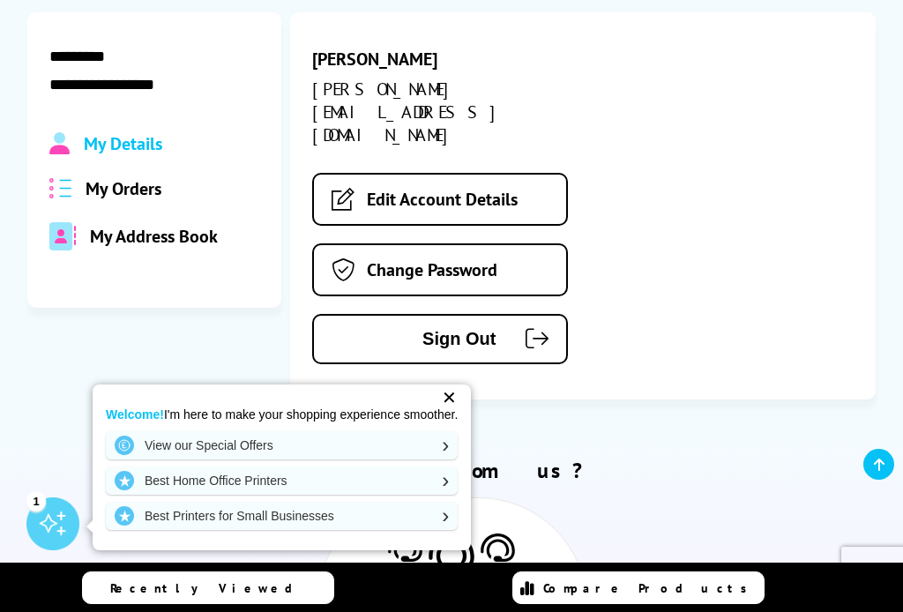
scroll to position [249, 0]
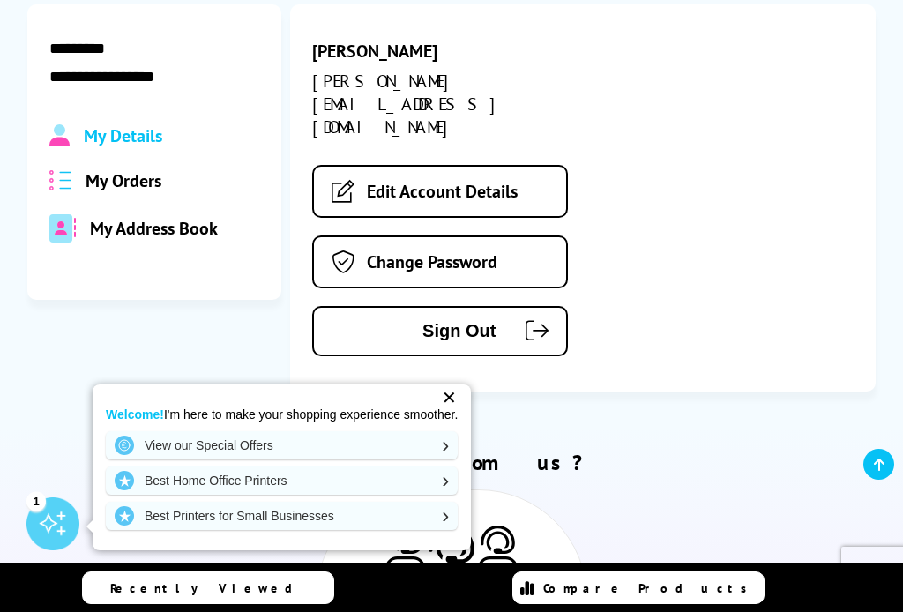
click at [458, 410] on div "✕" at bounding box center [448, 397] width 25 height 25
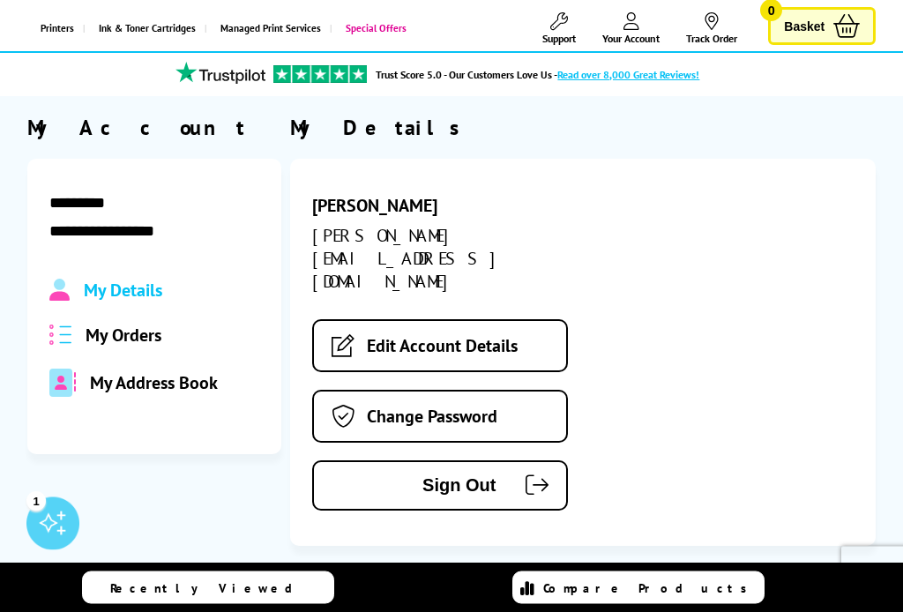
scroll to position [78, 0]
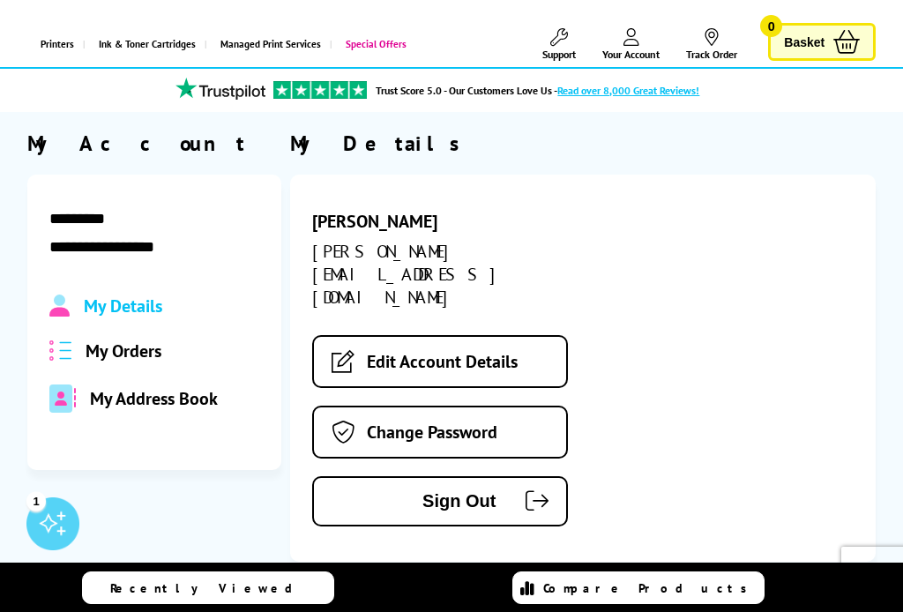
click at [134, 362] on span "My Orders" at bounding box center [123, 350] width 76 height 23
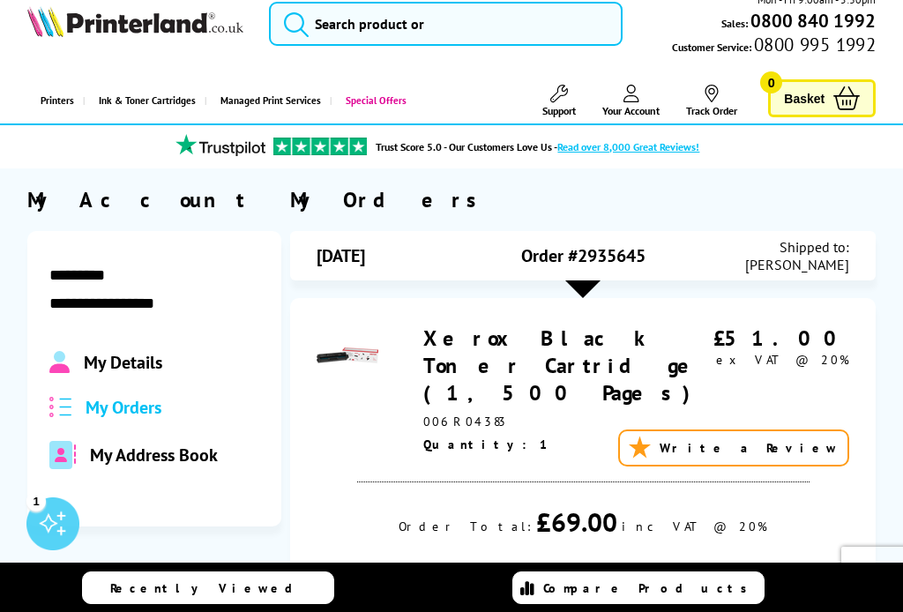
scroll to position [26, 0]
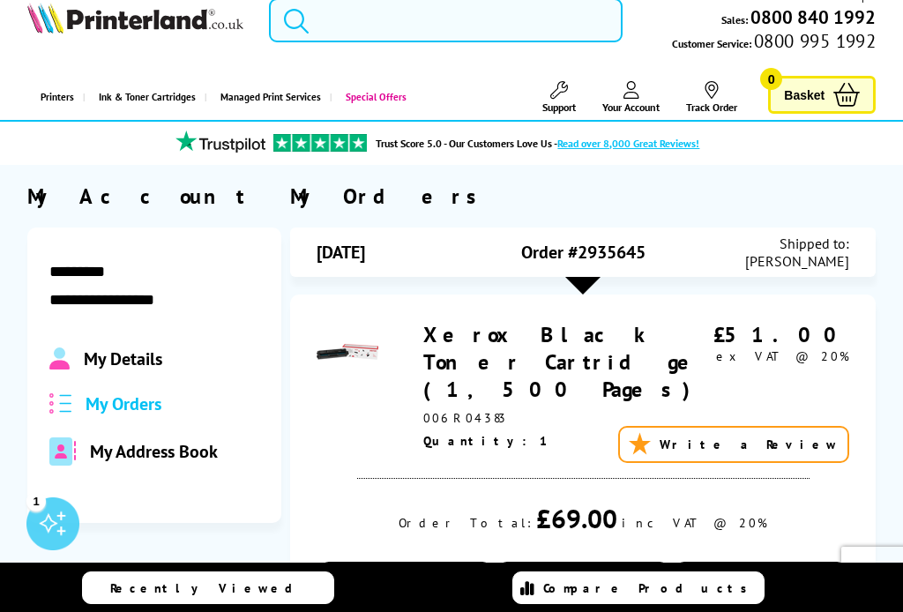
click at [353, 14] on input "search" at bounding box center [445, 20] width 353 height 44
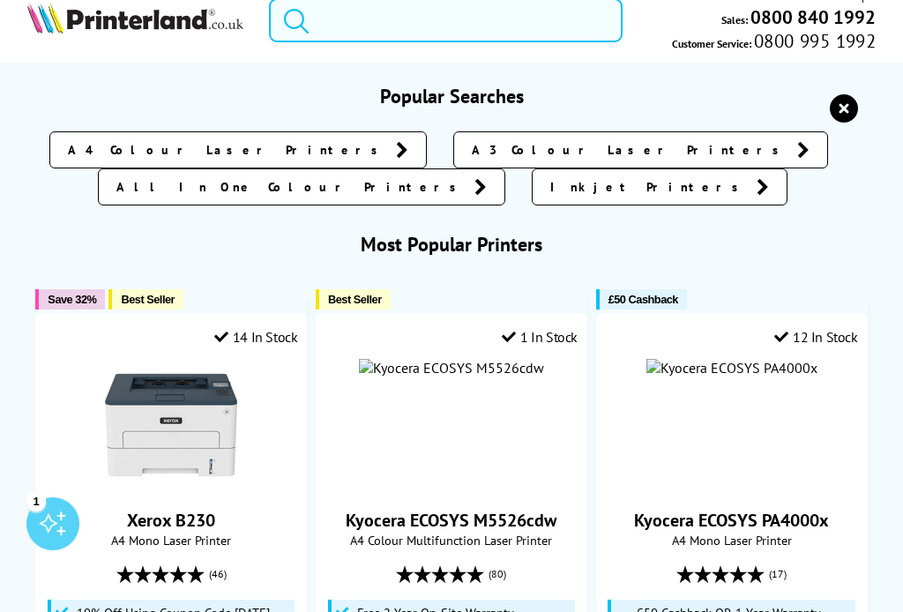
scroll to position [25, 0]
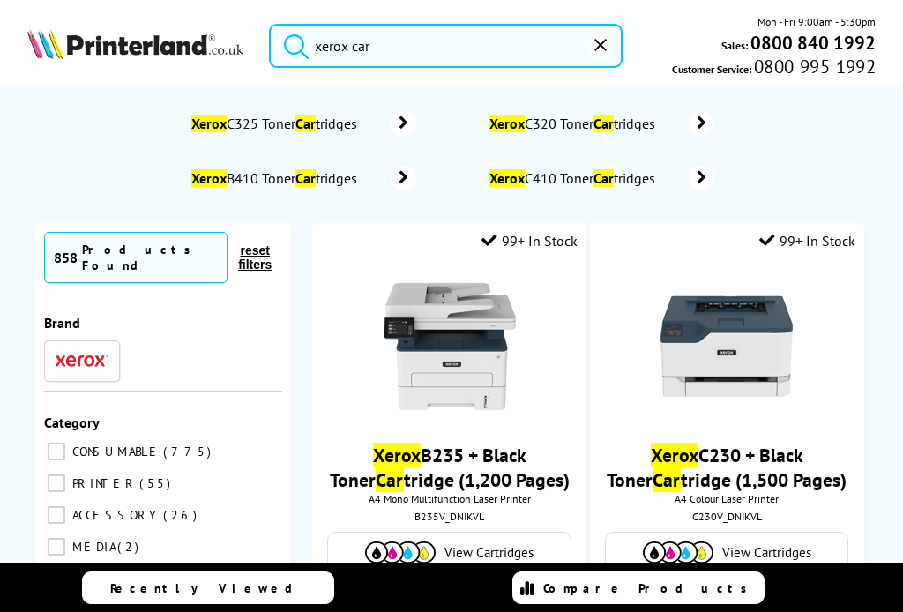
type input "xerox"
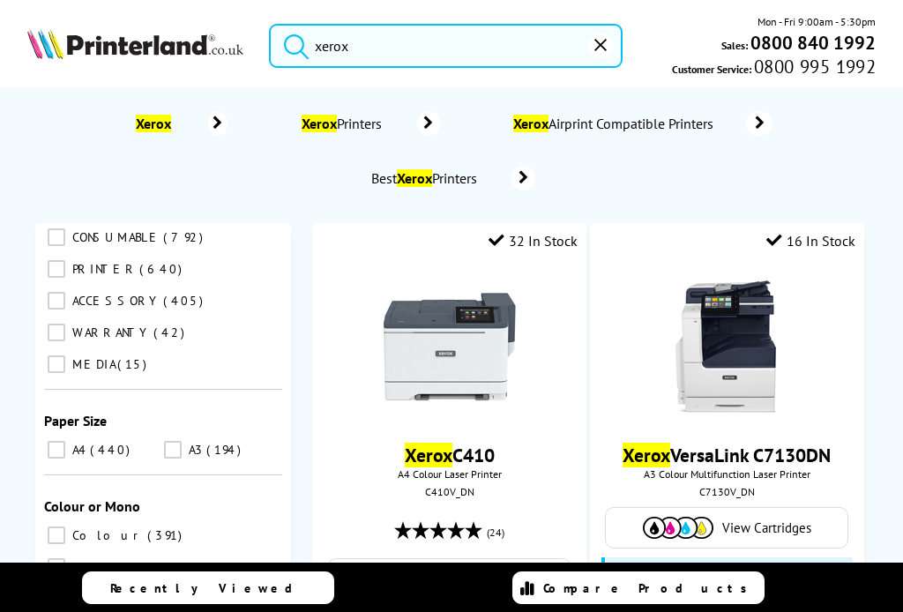
scroll to position [268, 0]
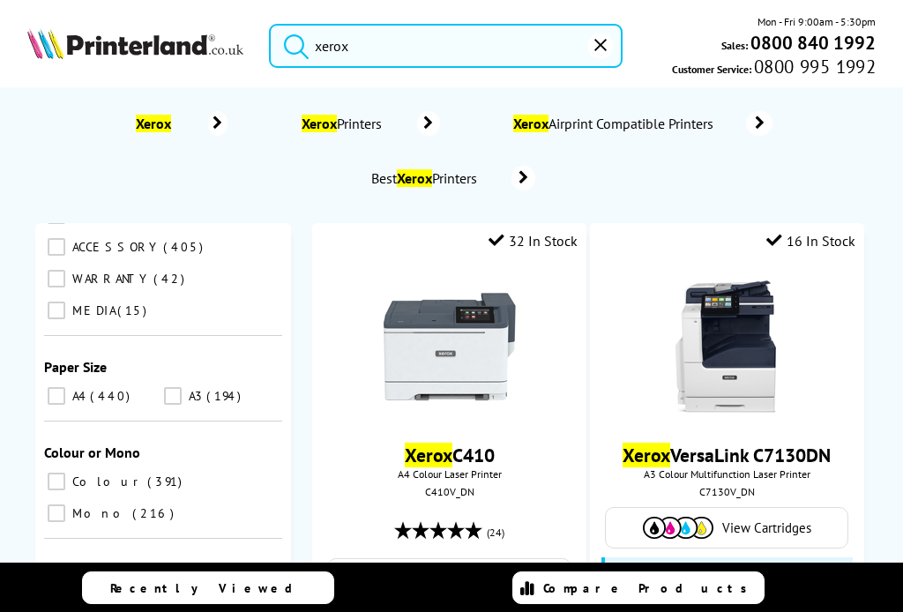
click at [193, 600] on link "Recently Viewed" at bounding box center [207, 587] width 251 height 33
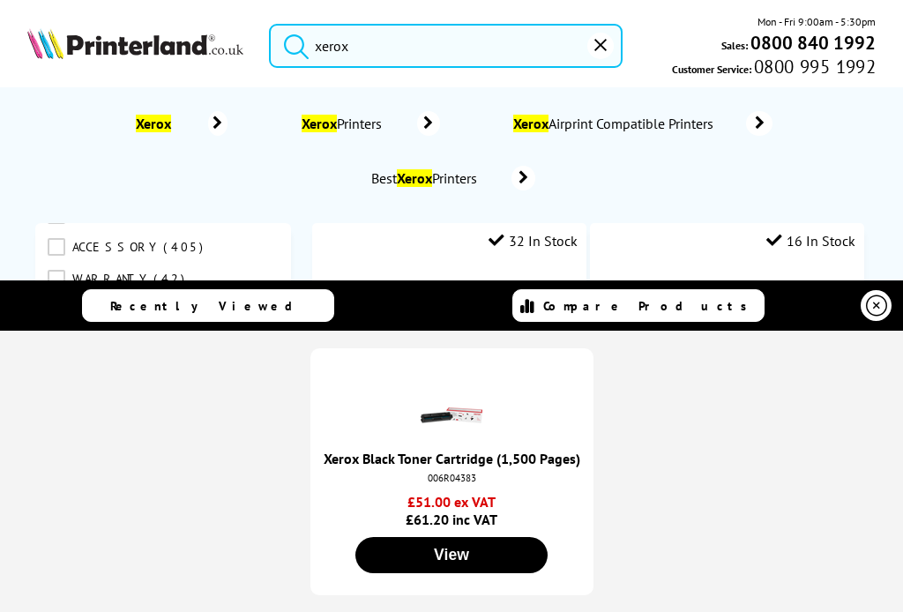
click at [457, 552] on button "View" at bounding box center [451, 555] width 192 height 36
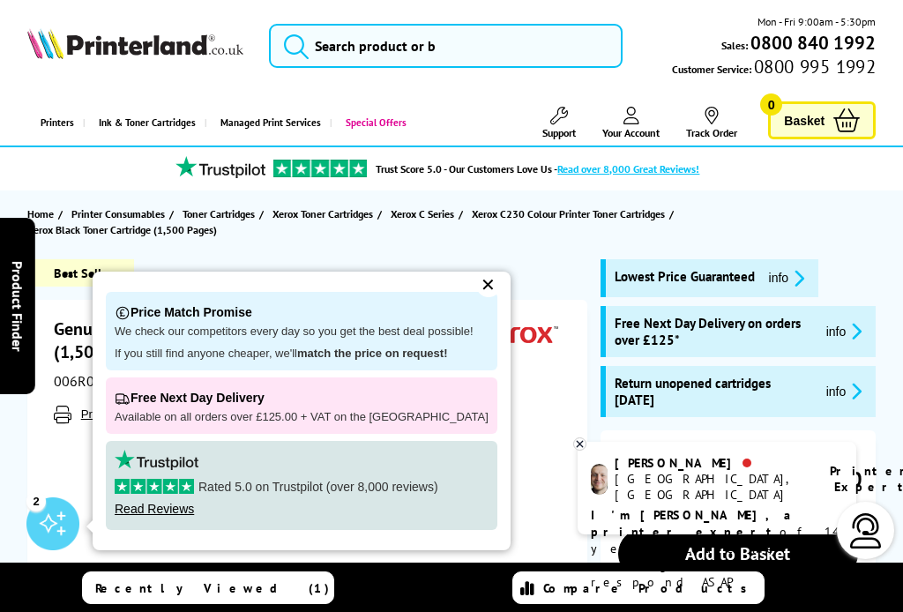
click at [476, 284] on div "✕" at bounding box center [488, 284] width 25 height 25
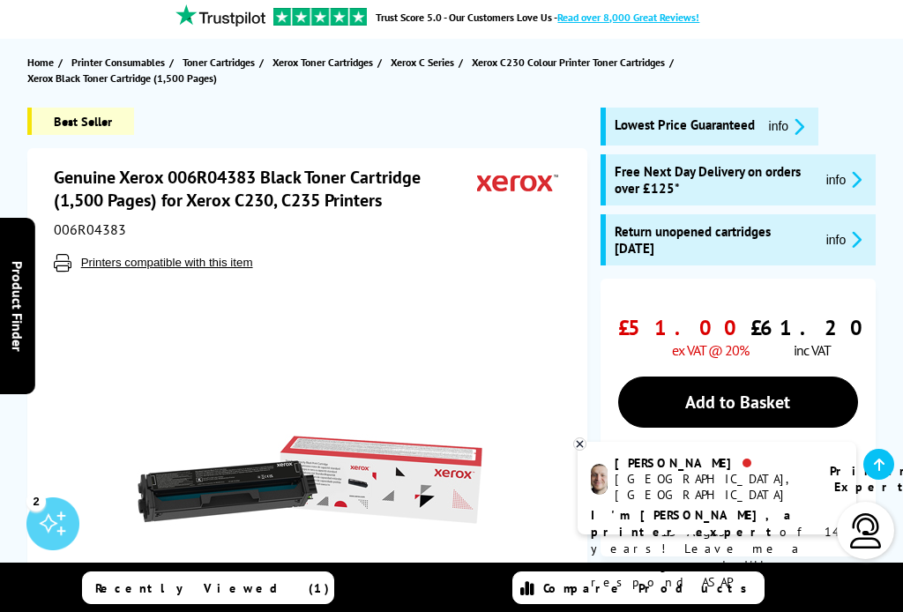
scroll to position [169, 0]
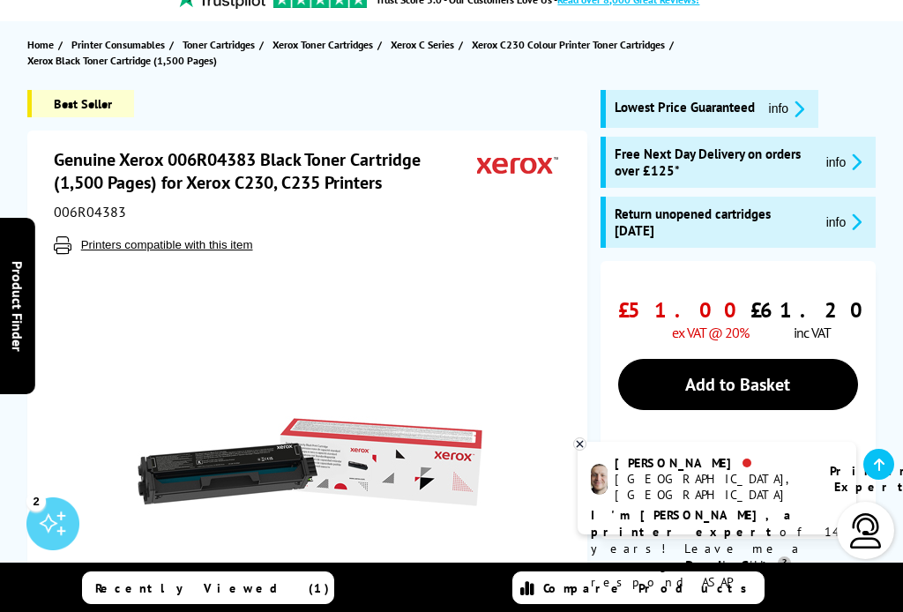
click at [169, 252] on button "Printers compatible with this item" at bounding box center [167, 244] width 182 height 15
click at [584, 450] on icon at bounding box center [579, 443] width 11 height 13
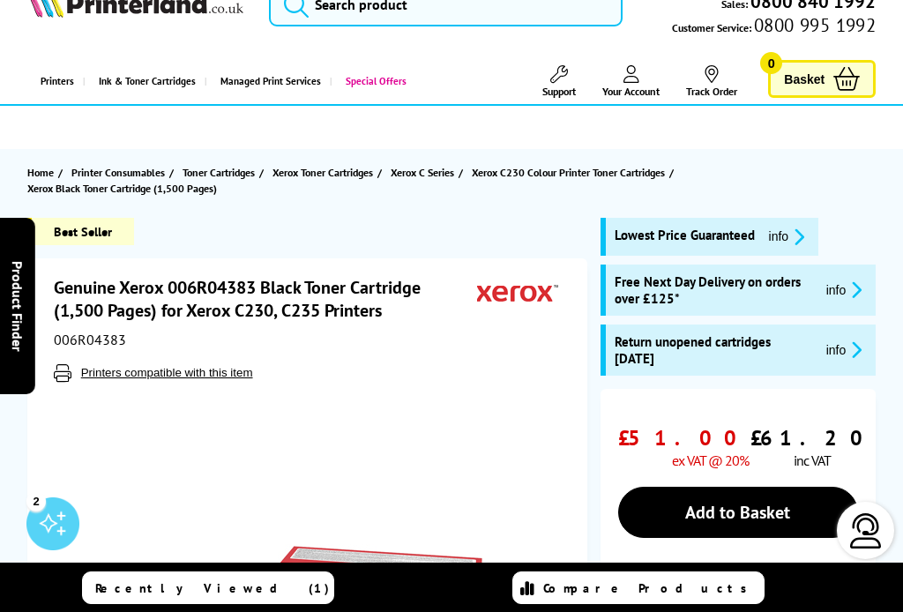
scroll to position [0, 0]
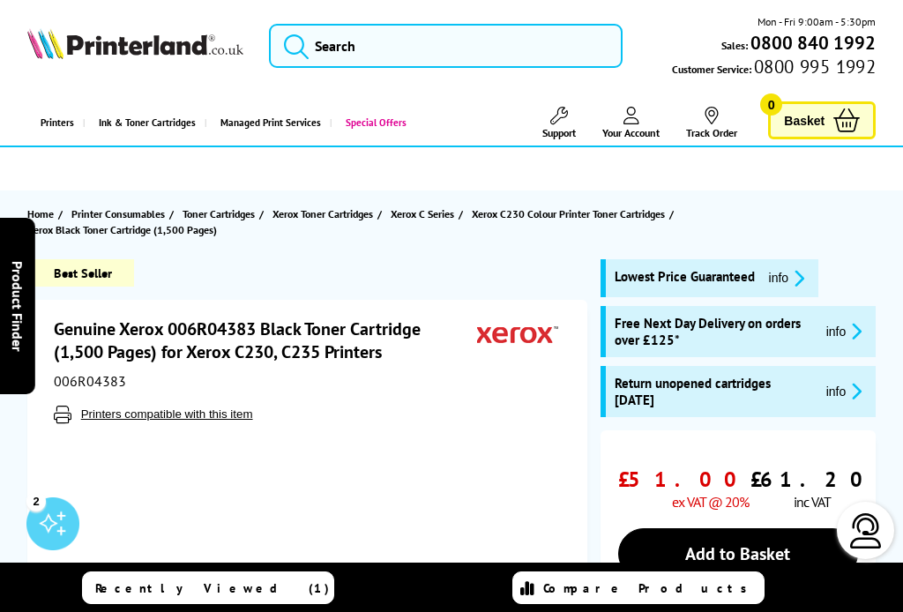
click at [621, 126] on span "Your Account" at bounding box center [630, 132] width 57 height 13
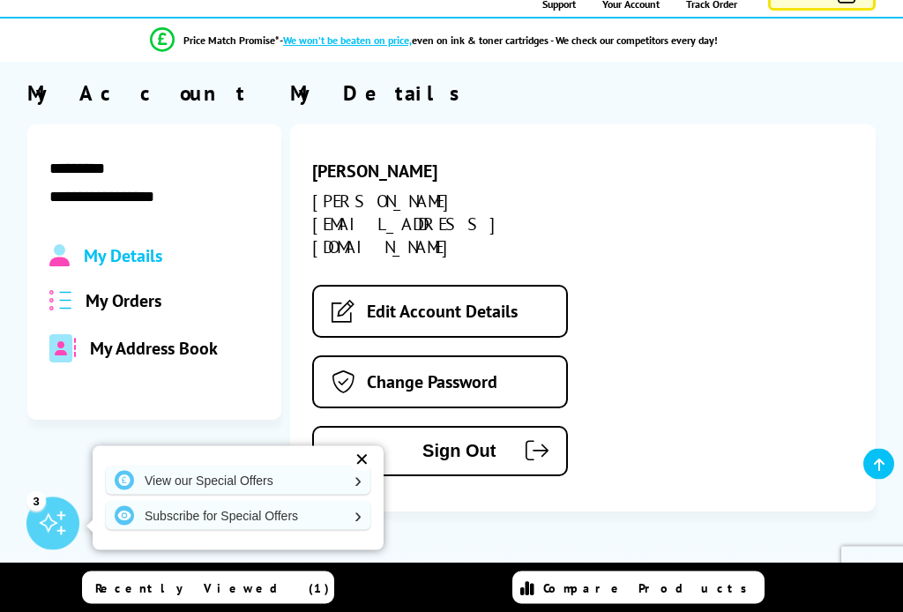
scroll to position [156, 0]
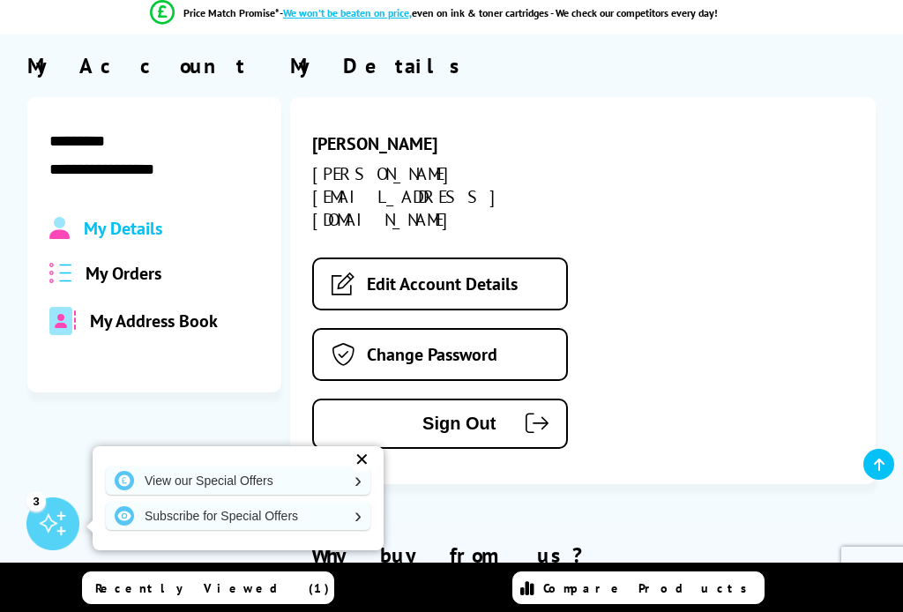
click at [133, 284] on span "My Orders" at bounding box center [123, 273] width 76 height 23
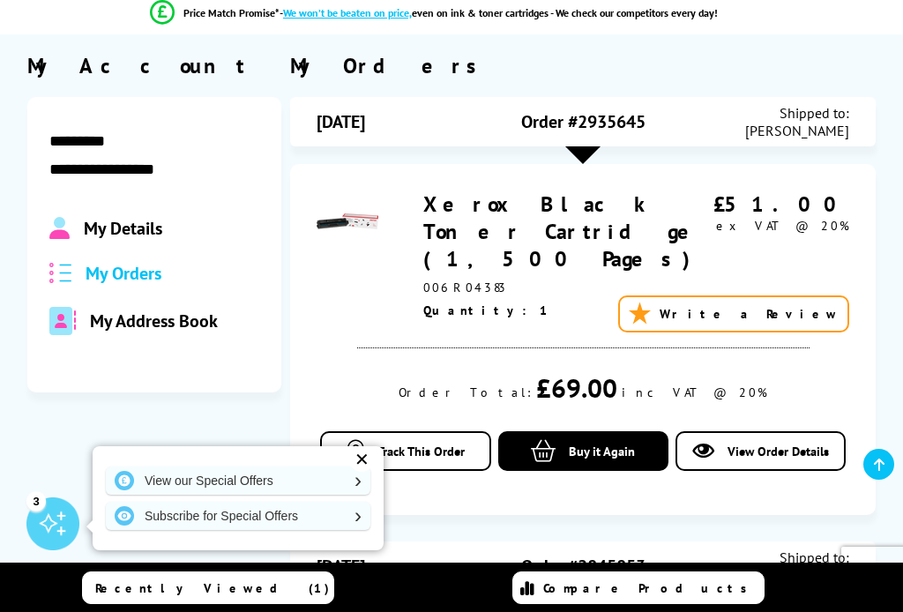
click at [464, 227] on link "Xerox Black Toner Cartridge (1,500 Pages)" at bounding box center [565, 231] width 284 height 82
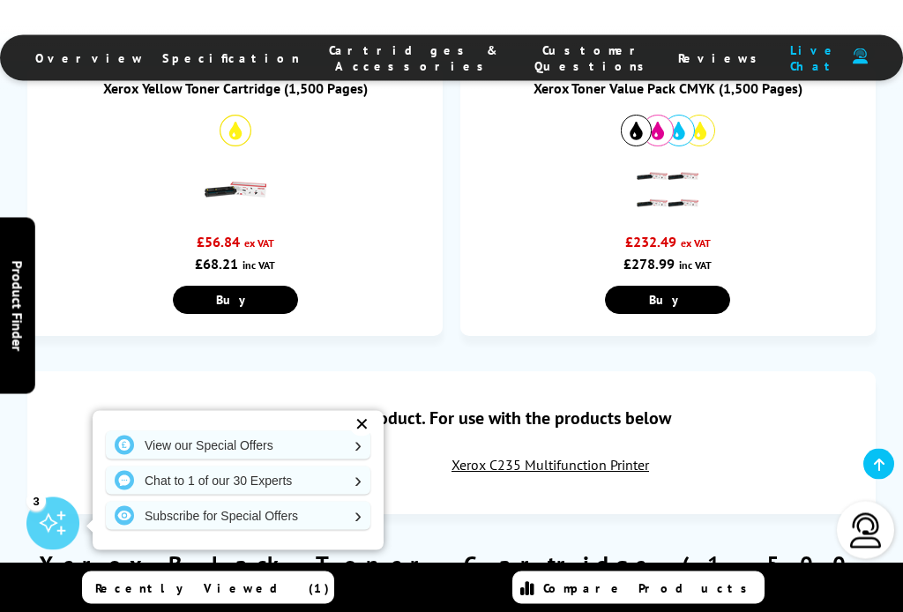
scroll to position [1232, 0]
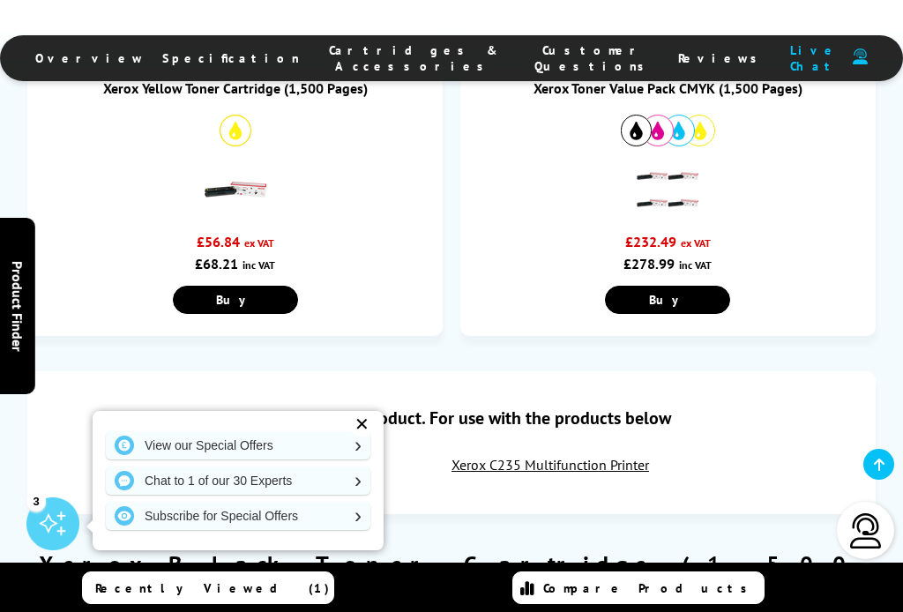
click at [367, 436] on div "✕" at bounding box center [361, 424] width 25 height 25
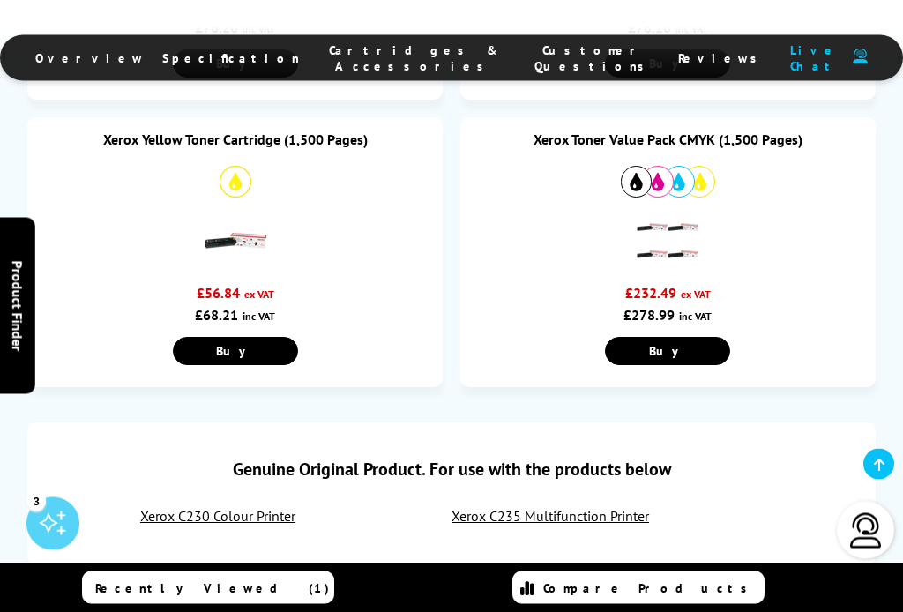
scroll to position [1181, 0]
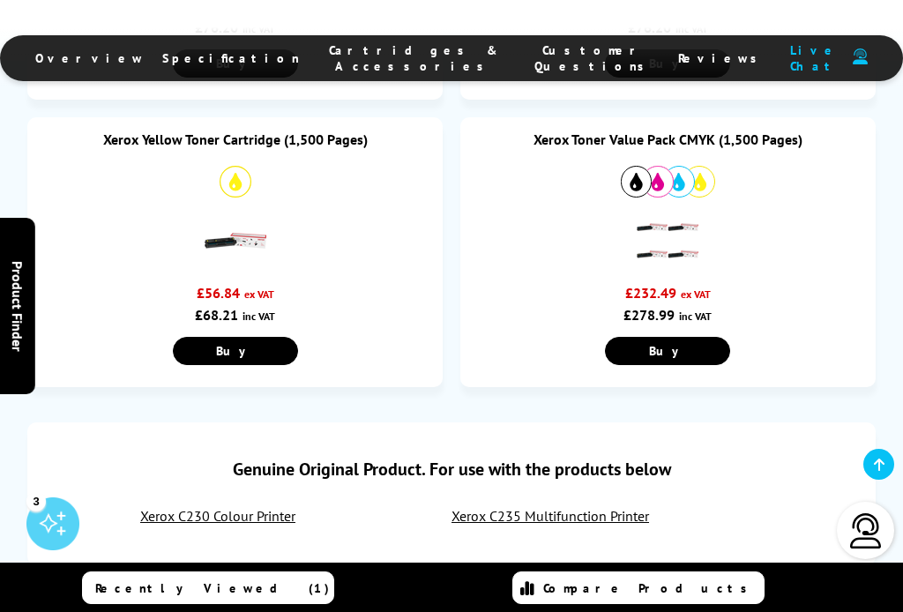
click at [254, 71] on span "Buy" at bounding box center [235, 64] width 38 height 16
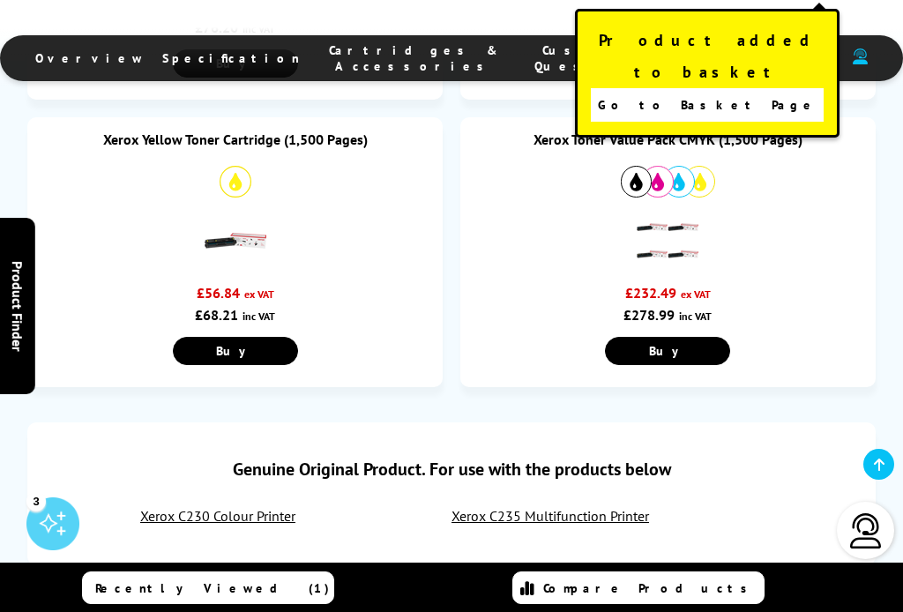
click at [692, 93] on span "Go to Basket Page" at bounding box center [707, 105] width 219 height 25
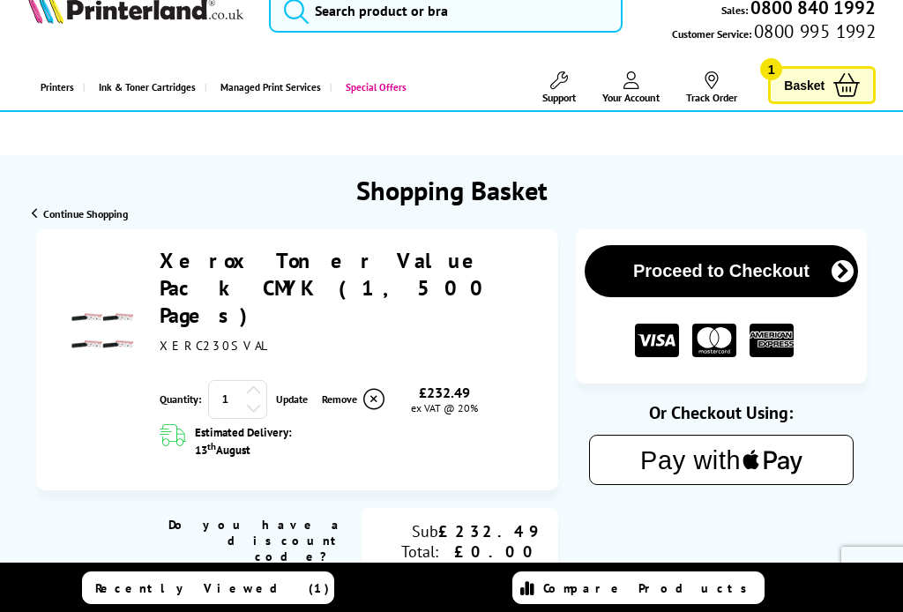
scroll to position [38, 0]
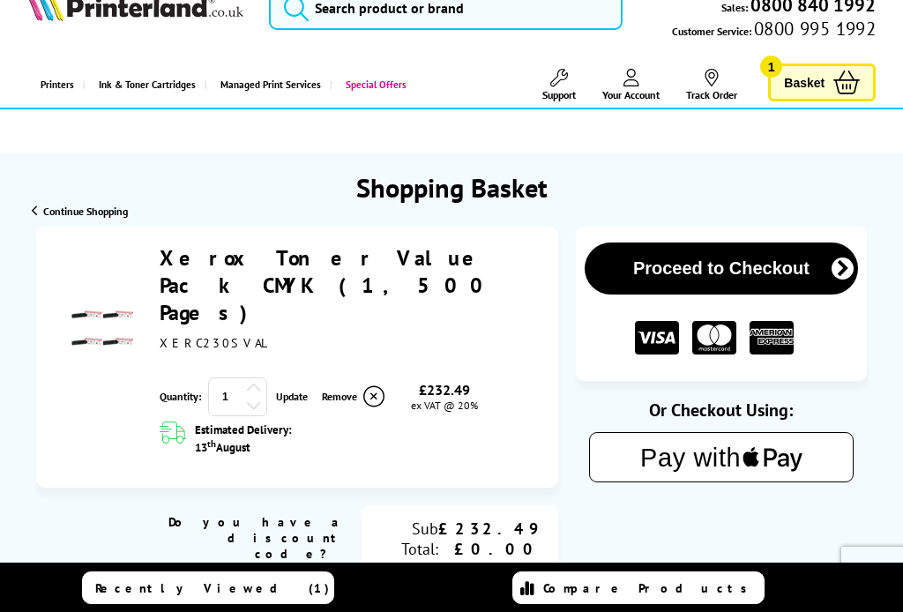
click at [262, 265] on link "Xerox Toner Value Pack CMYK (1,500 Pages)" at bounding box center [328, 285] width 336 height 82
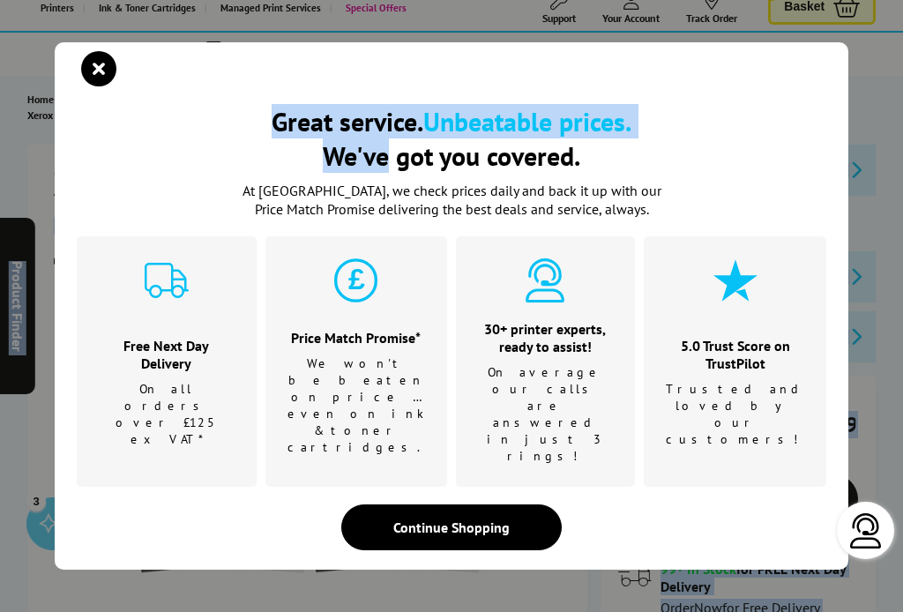
click at [94, 86] on icon "close modal" at bounding box center [98, 68] width 35 height 35
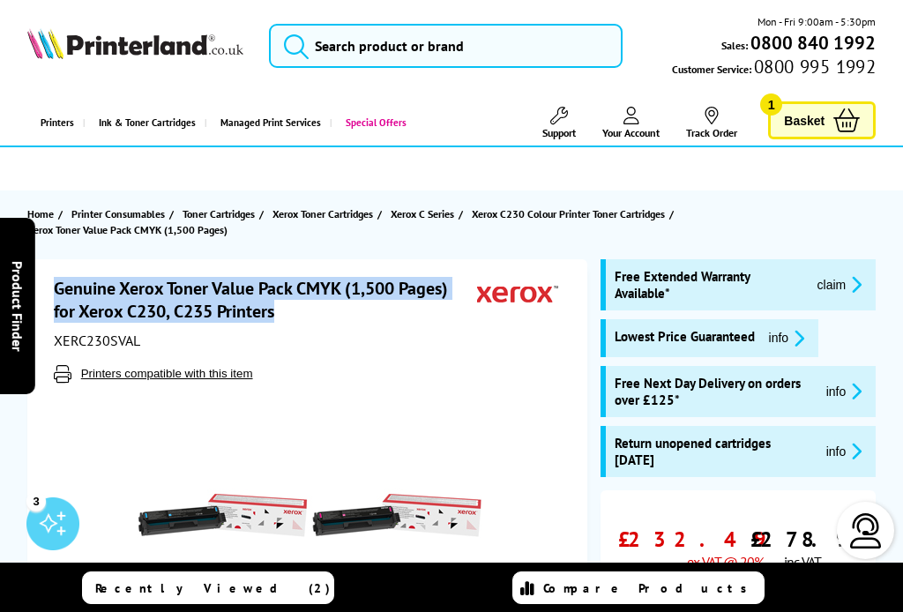
click at [801, 116] on span "Basket" at bounding box center [804, 120] width 41 height 24
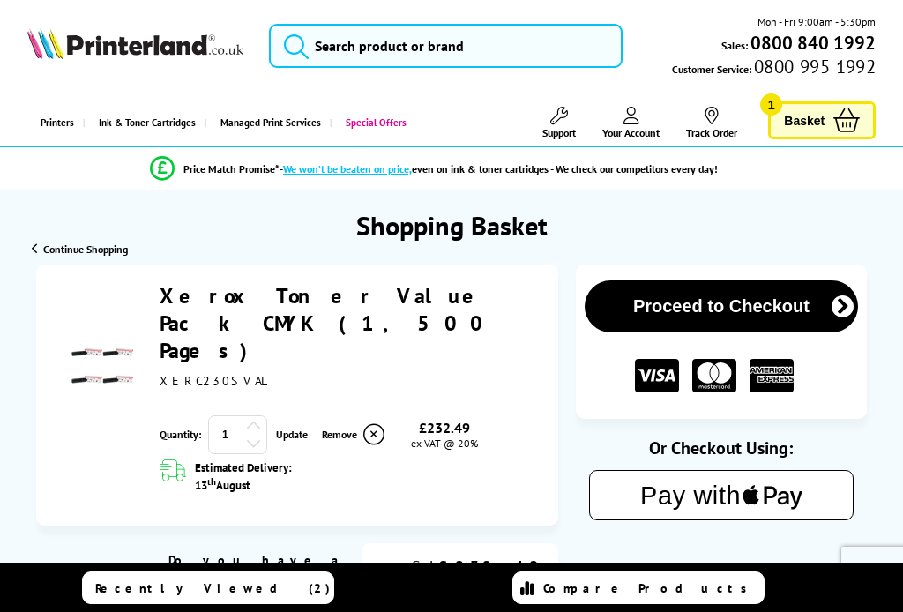
click at [809, 125] on span "Basket" at bounding box center [804, 120] width 41 height 24
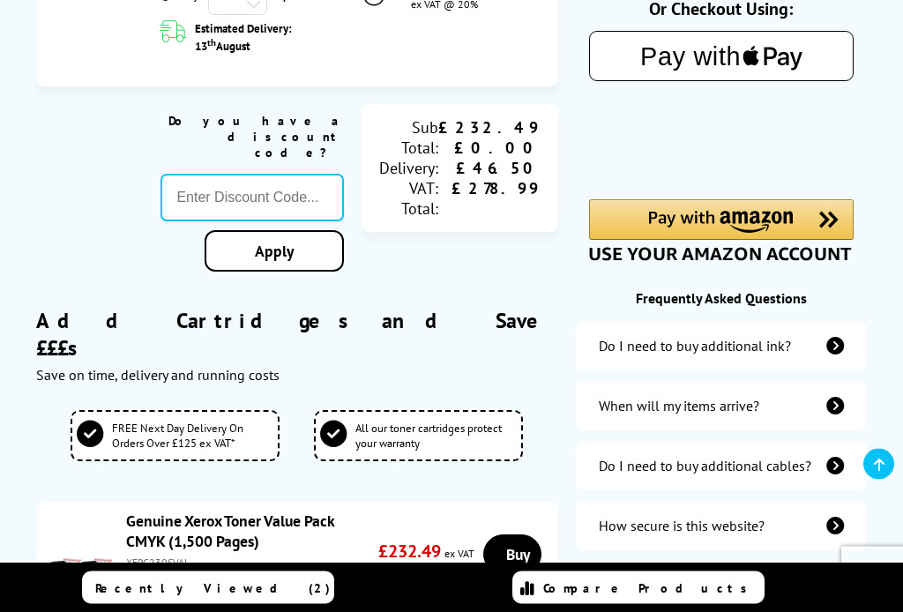
scroll to position [439, 0]
click at [152, 420] on span "FREE Next Day Delivery On Orders Over £125 ex VAT*" at bounding box center [192, 435] width 161 height 30
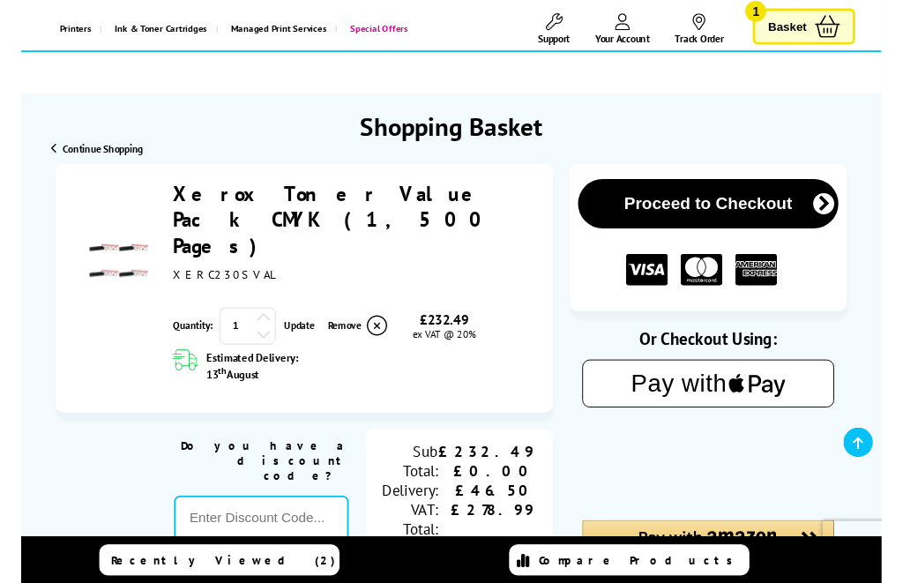
scroll to position [0, 0]
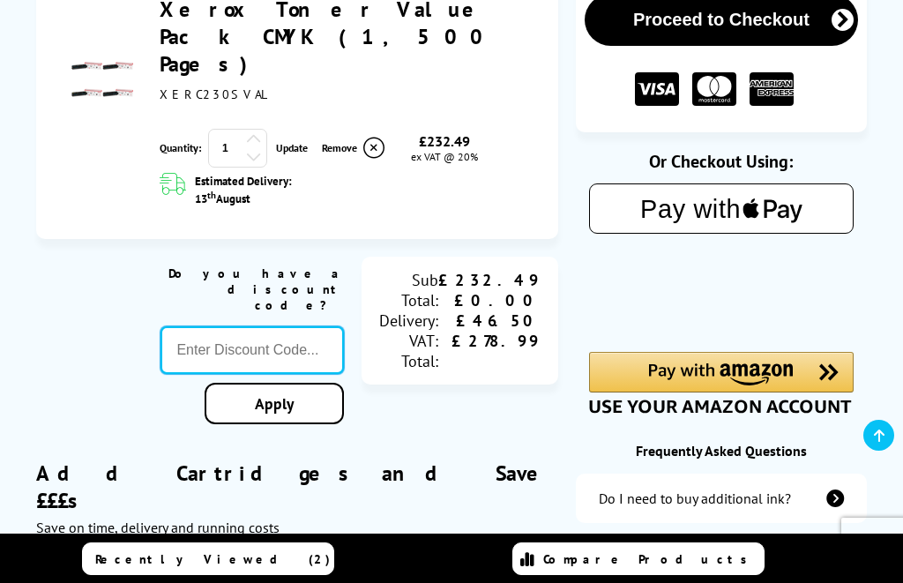
click at [214, 326] on input "text" at bounding box center [251, 350] width 182 height 48
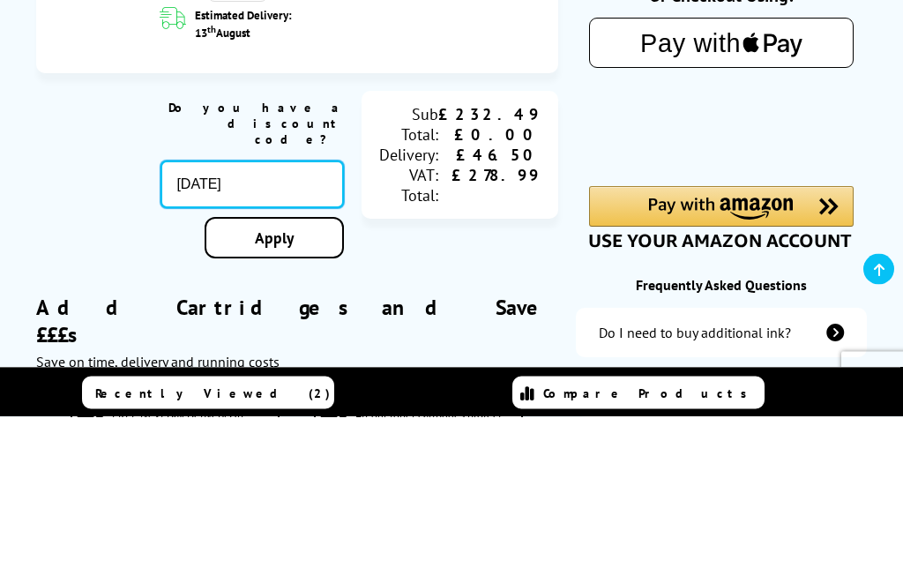
type input "AUGUST10"
click at [286, 383] on link "Apply" at bounding box center [273, 403] width 139 height 41
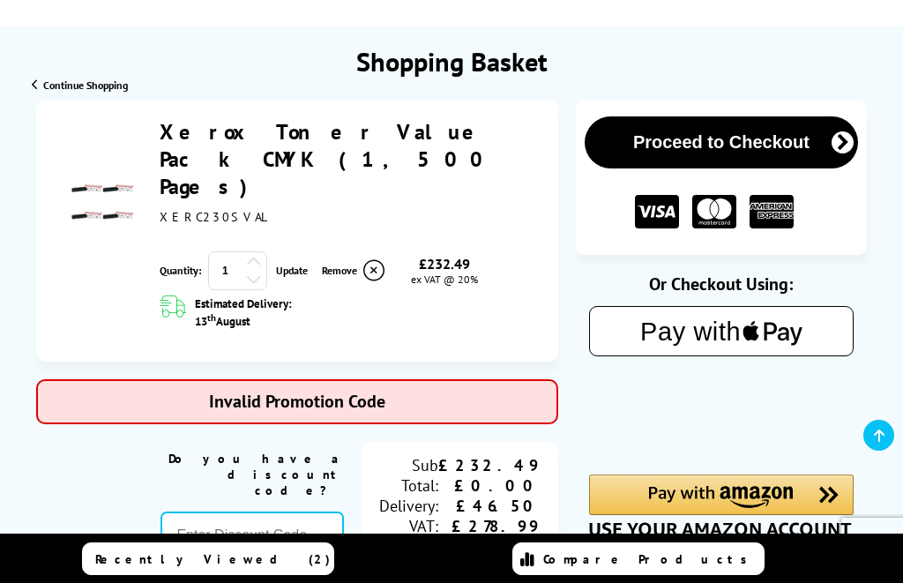
scroll to position [162, 0]
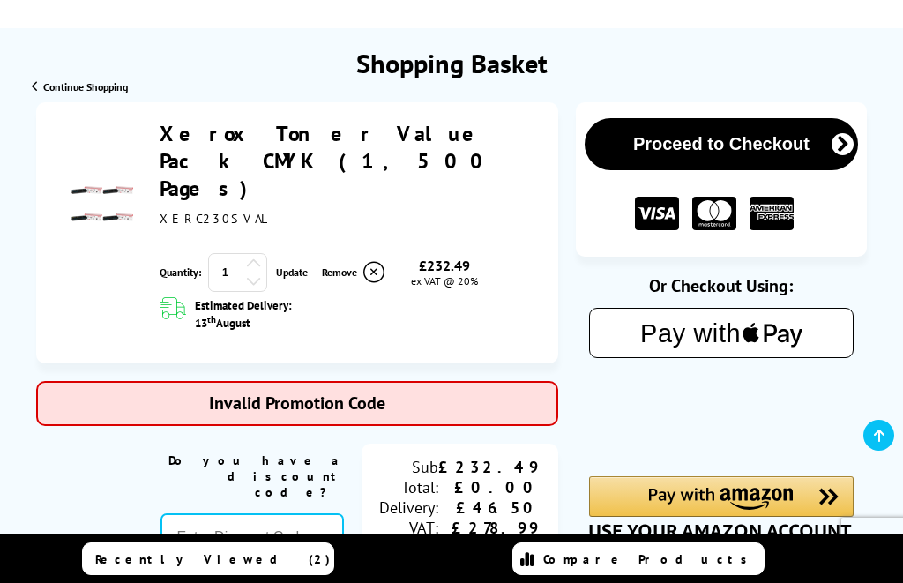
click at [706, 148] on button "Proceed to Checkout" at bounding box center [721, 144] width 274 height 52
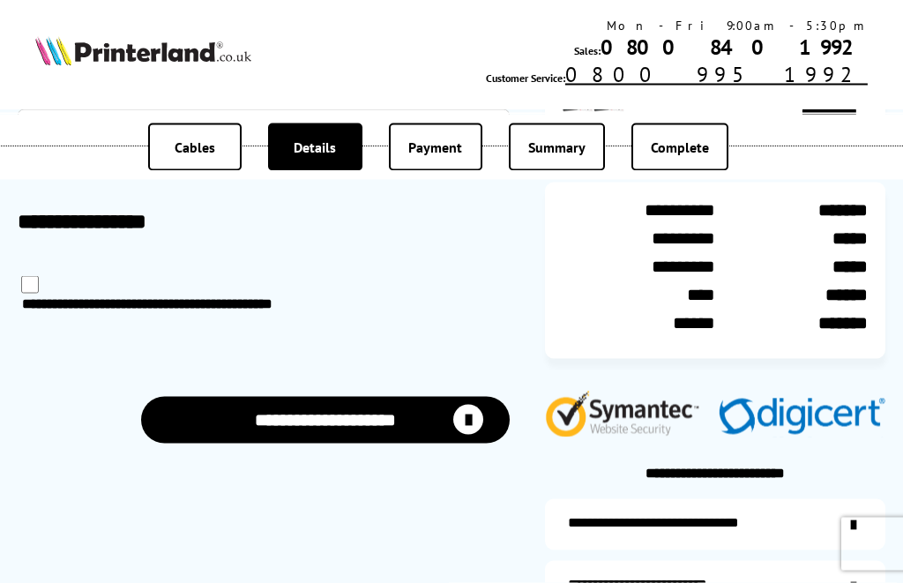
scroll to position [206, 0]
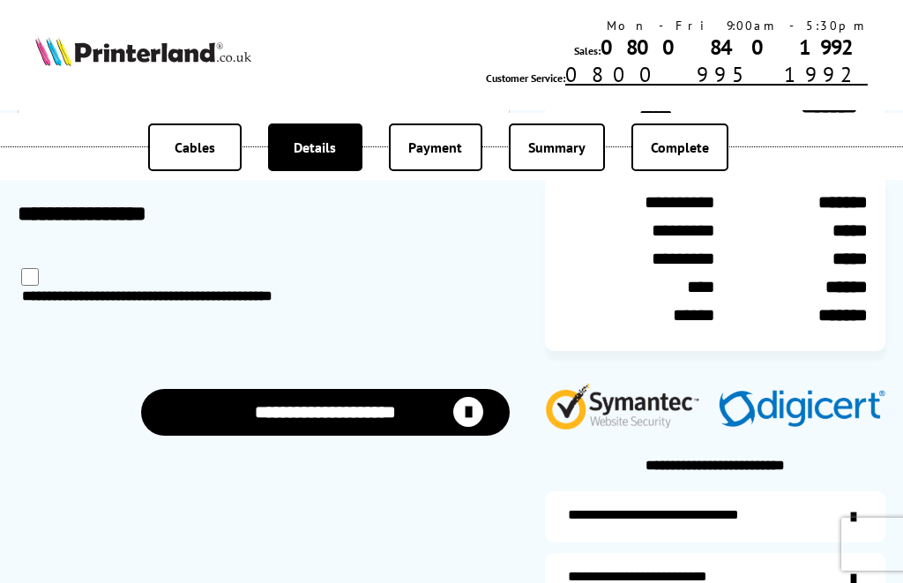
click at [349, 414] on button "**********" at bounding box center [325, 412] width 369 height 47
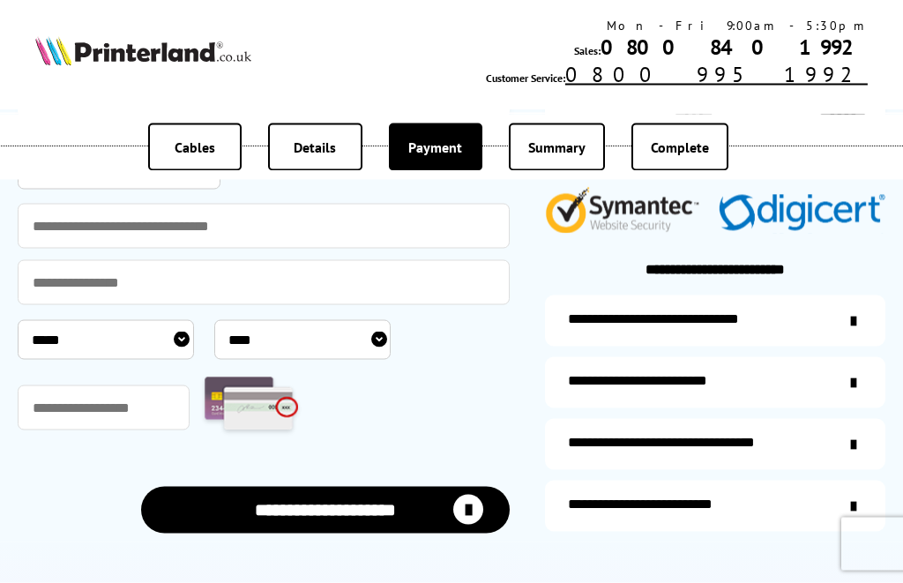
scroll to position [413, 0]
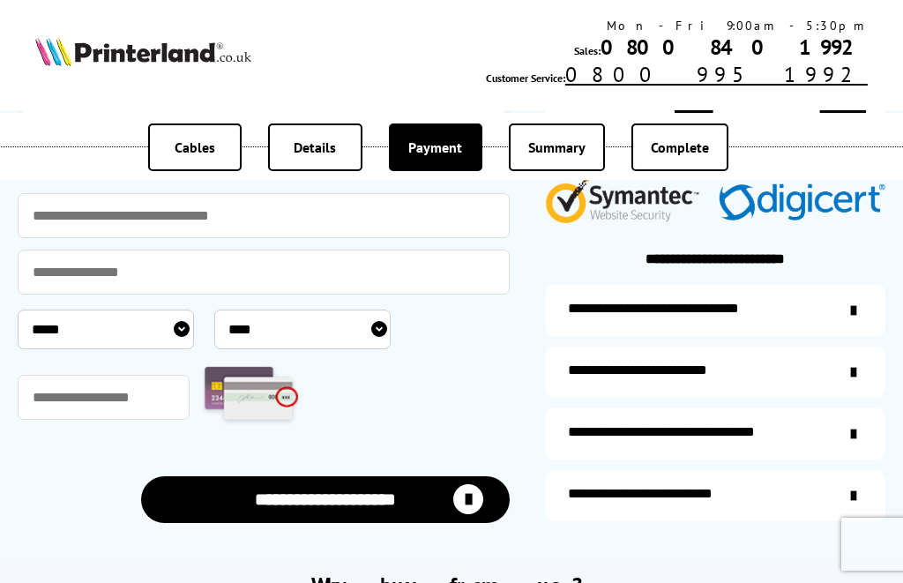
click at [851, 378] on icon "items-arrive" at bounding box center [853, 372] width 5 height 18
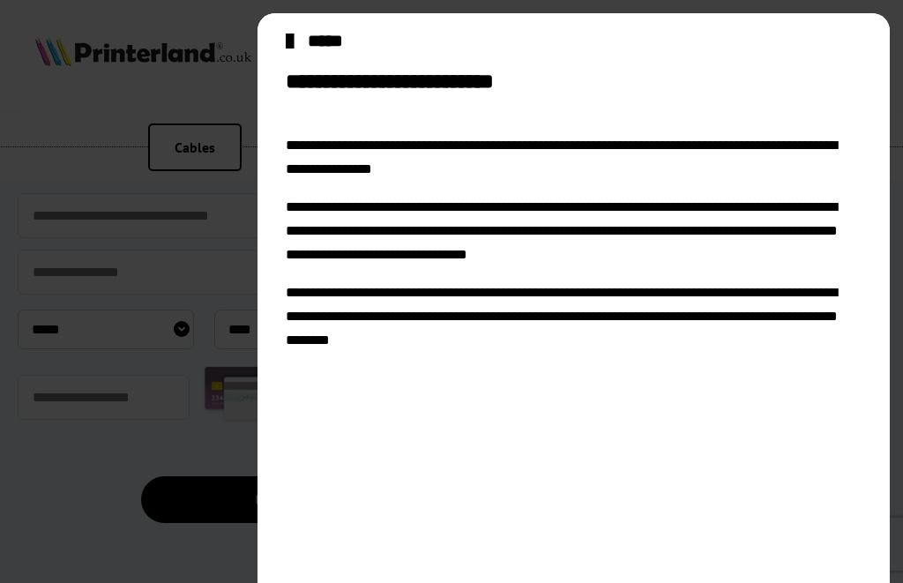
click at [294, 48] on icon "close modal" at bounding box center [290, 41] width 8 height 28
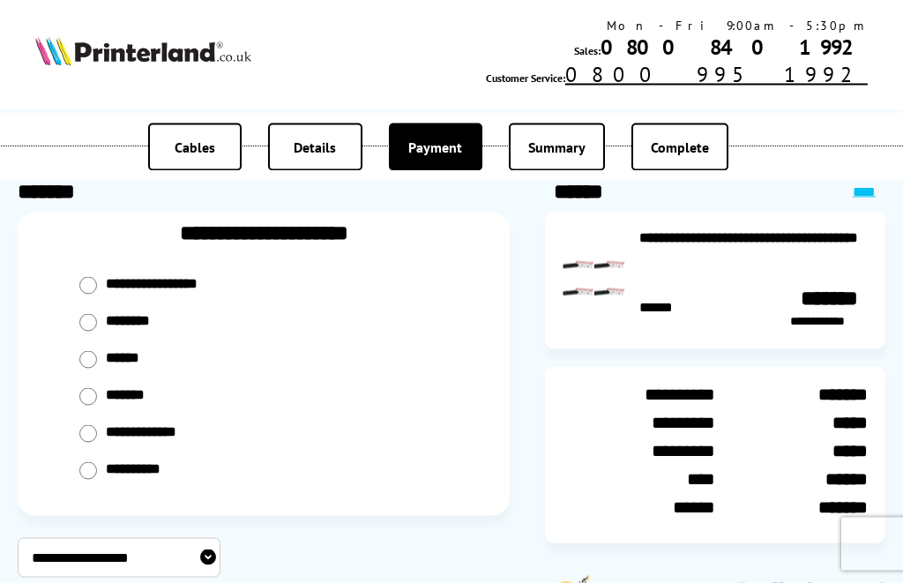
scroll to position [0, 0]
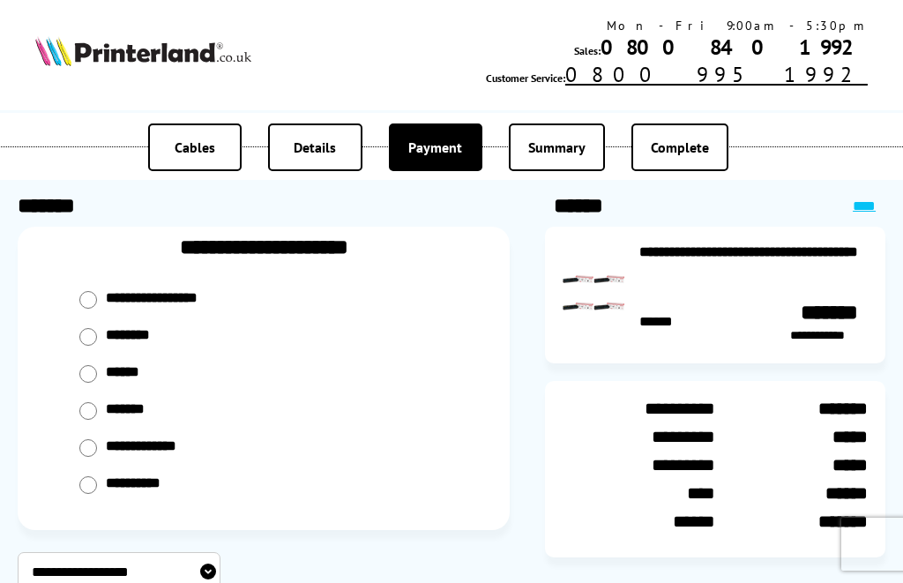
click at [86, 309] on input "radio" at bounding box center [88, 300] width 18 height 18
radio input "****"
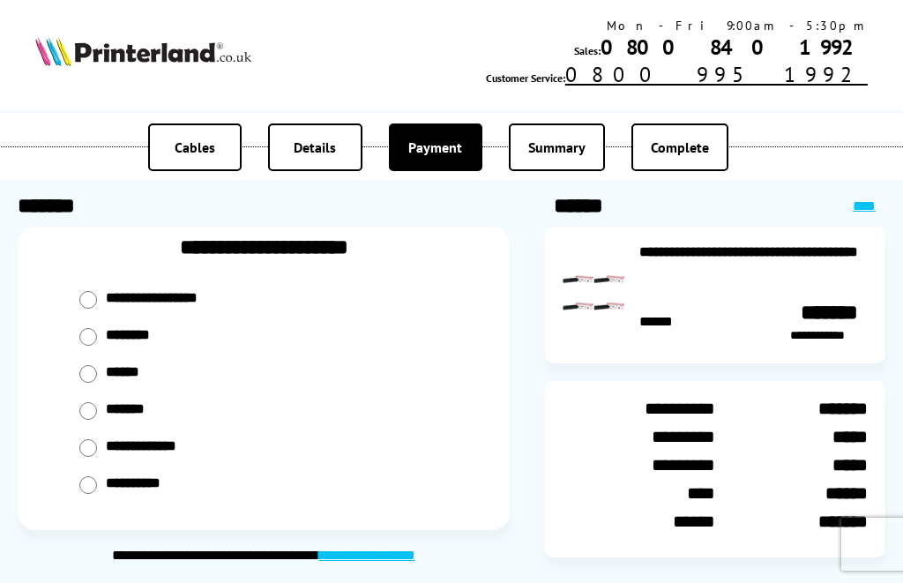
click at [86, 292] on input "radio" at bounding box center [88, 300] width 18 height 18
radio input "****"
